Goal: Find specific page/section: Find specific page/section

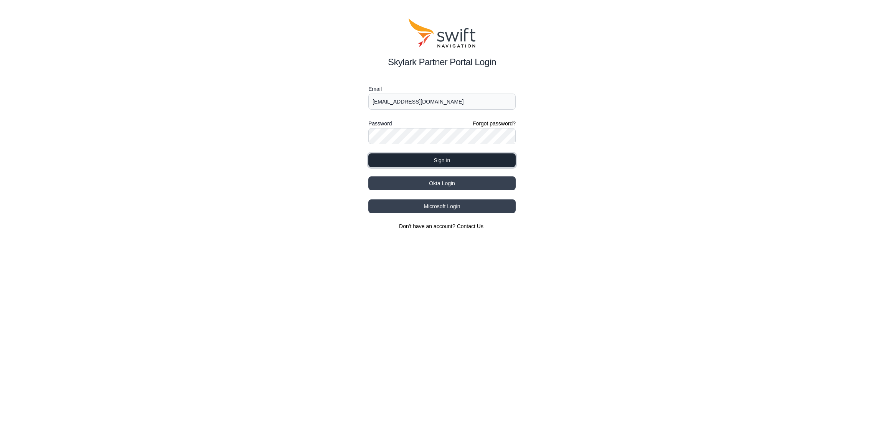
click at [408, 156] on button "Sign in" at bounding box center [441, 160] width 147 height 14
select select
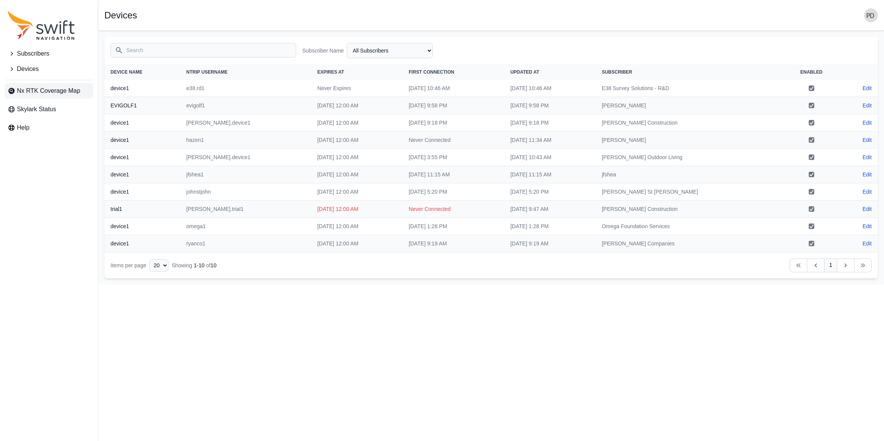
click at [44, 88] on span "Nx RTK Coverage Map" at bounding box center [48, 90] width 63 height 9
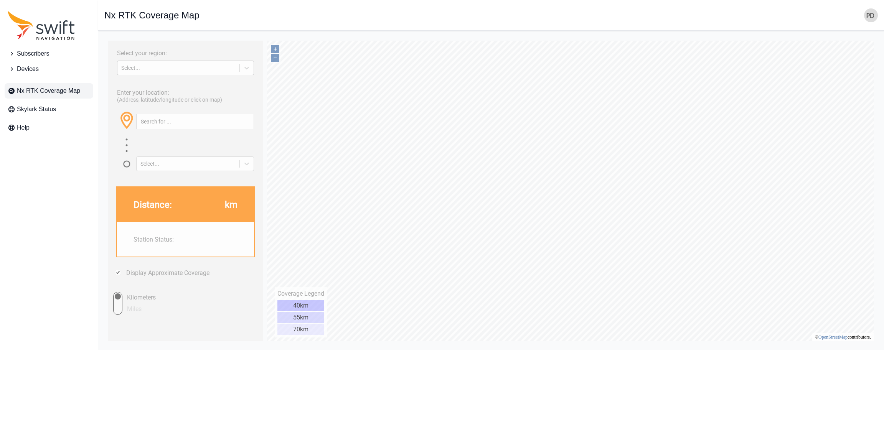
click at [194, 65] on div "Select..." at bounding box center [178, 68] width 114 height 6
click at [192, 98] on div "[GEOGRAPHIC_DATA]" at bounding box center [186, 98] width 138 height 12
click at [190, 122] on input "text" at bounding box center [195, 121] width 117 height 15
